Goal: Use online tool/utility: Utilize a website feature to perform a specific function

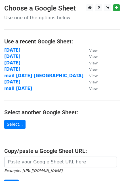
click at [15, 118] on main "Choose a Google Sheet Use one of the options below... Use a recent Google Sheet…" at bounding box center [62, 111] width 124 height 214
click at [16, 122] on link "Select..." at bounding box center [14, 124] width 21 height 9
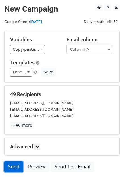
click at [18, 165] on link "Send" at bounding box center [13, 166] width 19 height 11
